Goal: Task Accomplishment & Management: Complete application form

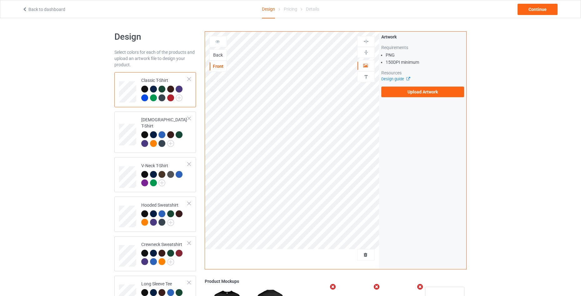
click at [221, 56] on div "Back" at bounding box center [218, 55] width 17 height 6
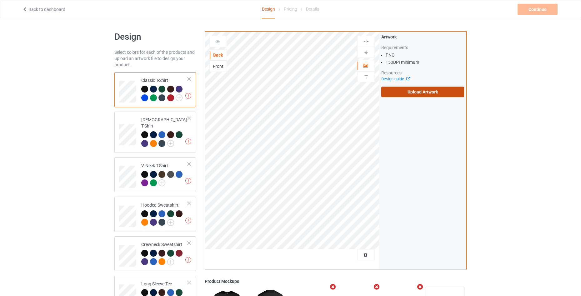
click at [402, 92] on label "Upload Artwork" at bounding box center [422, 92] width 83 height 11
click at [0, 0] on input "Upload Artwork" at bounding box center [0, 0] width 0 height 0
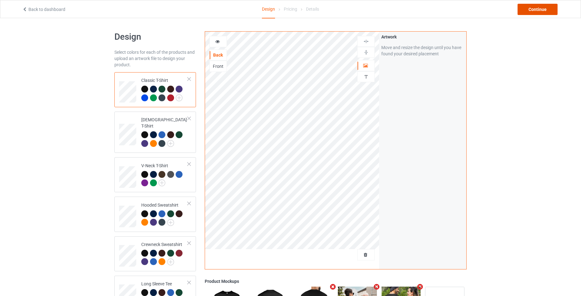
click at [541, 12] on div "Continue" at bounding box center [537, 9] width 40 height 11
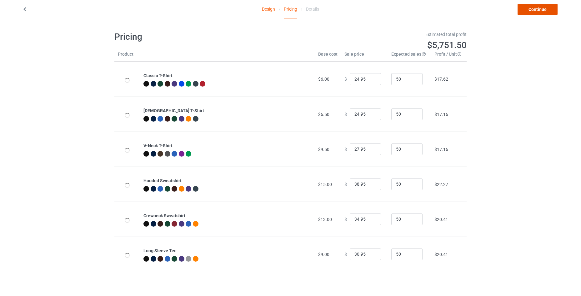
click at [539, 8] on link "Continue" at bounding box center [537, 9] width 40 height 11
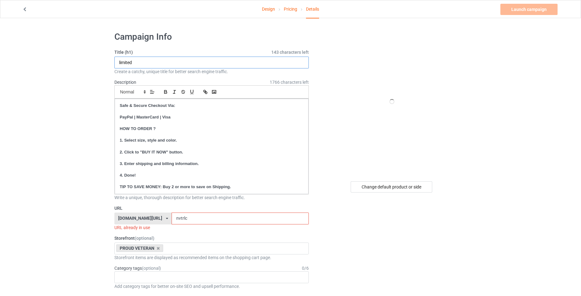
drag, startPoint x: 158, startPoint y: 60, endPoint x: 76, endPoint y: 62, distance: 82.8
paste input "WHAT IS A VETERAN"
type input "WHAT IS A VETERAN"
click at [194, 217] on input "nvtrlc" at bounding box center [239, 218] width 137 height 12
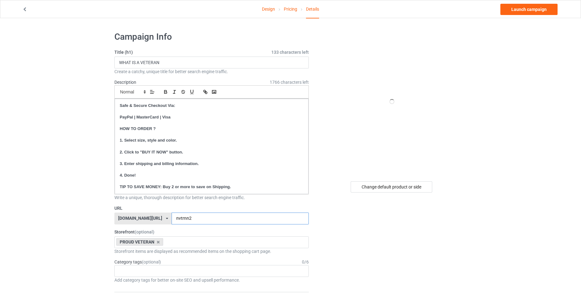
type input "nvtrnn2"
click at [426, 184] on div "Change default product or side" at bounding box center [391, 186] width 82 height 11
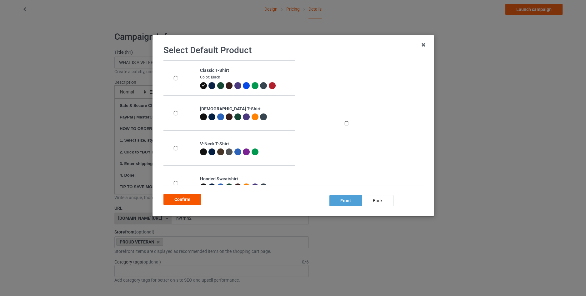
click at [176, 199] on div "Confirm" at bounding box center [182, 199] width 38 height 11
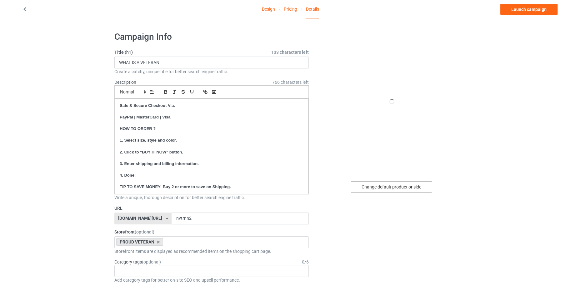
click at [380, 190] on div "Change default product or side" at bounding box center [391, 186] width 82 height 11
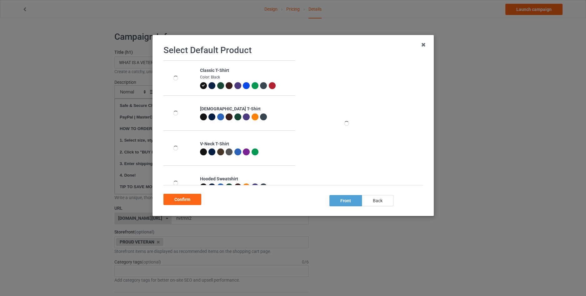
click at [373, 203] on div "back" at bounding box center [377, 200] width 32 height 11
click at [189, 200] on div "Confirm" at bounding box center [182, 199] width 38 height 11
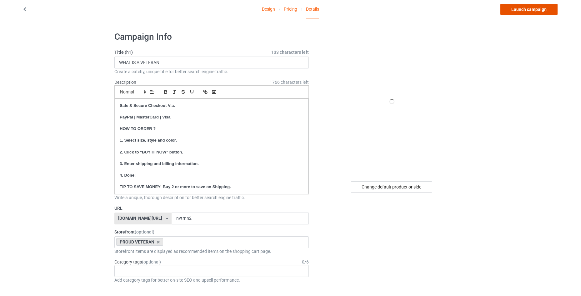
click at [532, 11] on link "Launch campaign" at bounding box center [528, 9] width 57 height 11
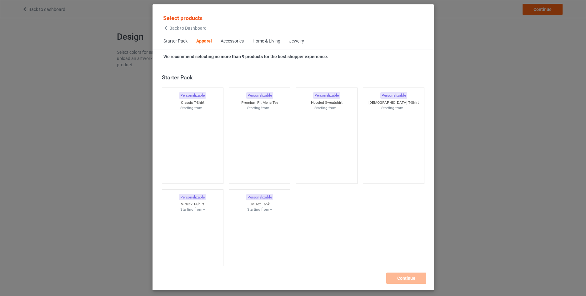
scroll to position [233, 0]
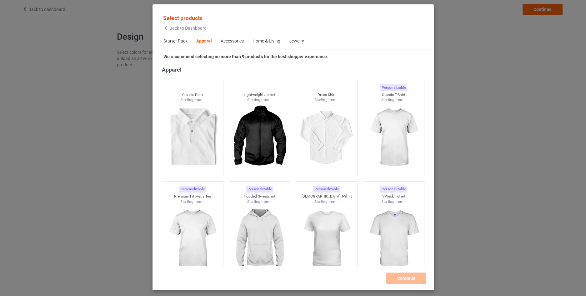
click at [170, 27] on span "Back to Dashboard" at bounding box center [187, 28] width 37 height 5
